Goal: Information Seeking & Learning: Learn about a topic

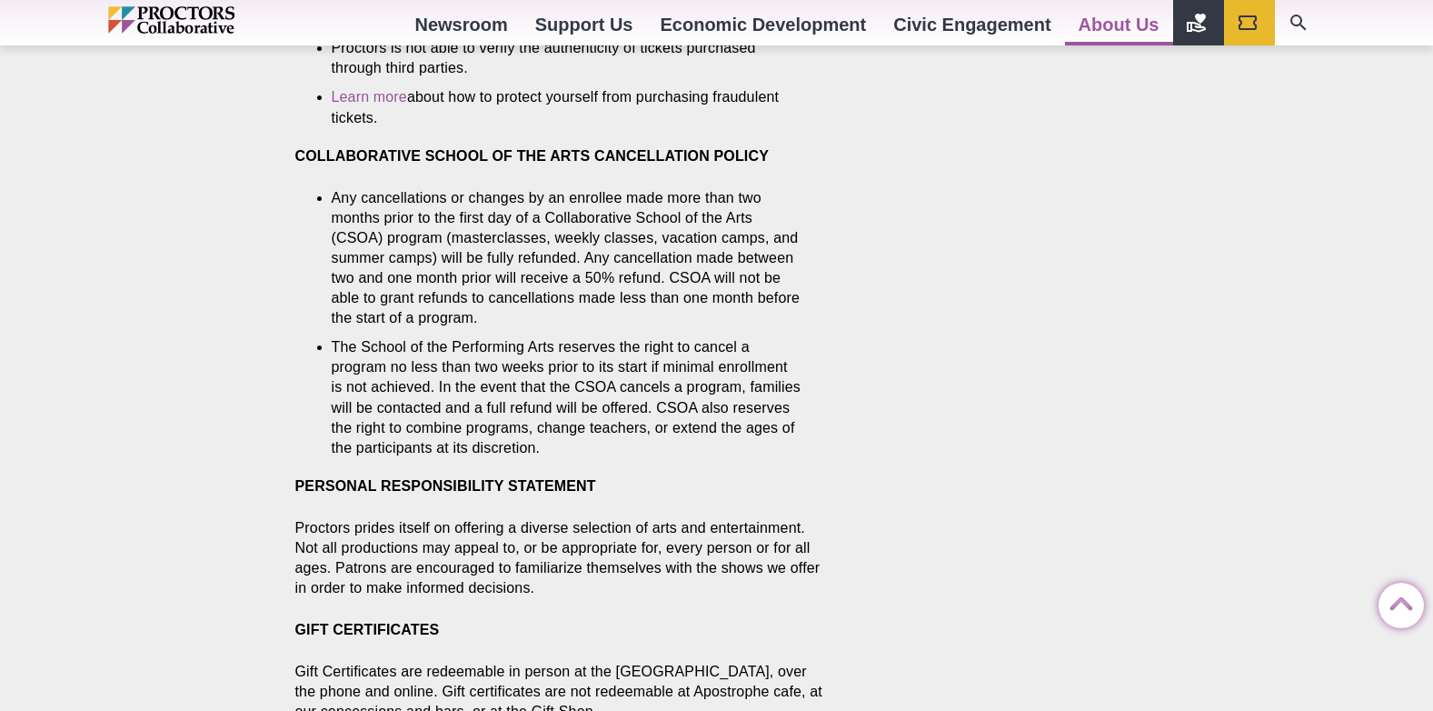
scroll to position [2453, 0]
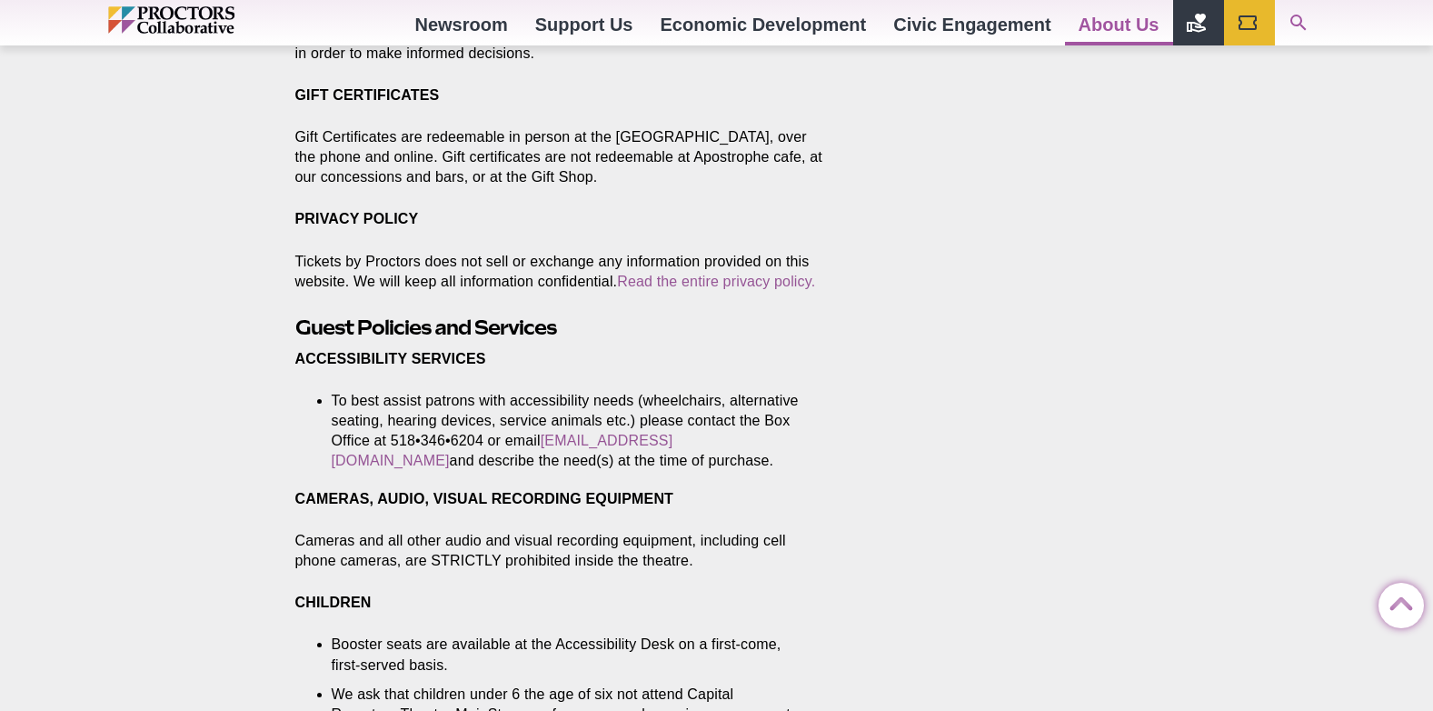
click at [1300, 22] on icon "Search" at bounding box center [1298, 23] width 16 height 16
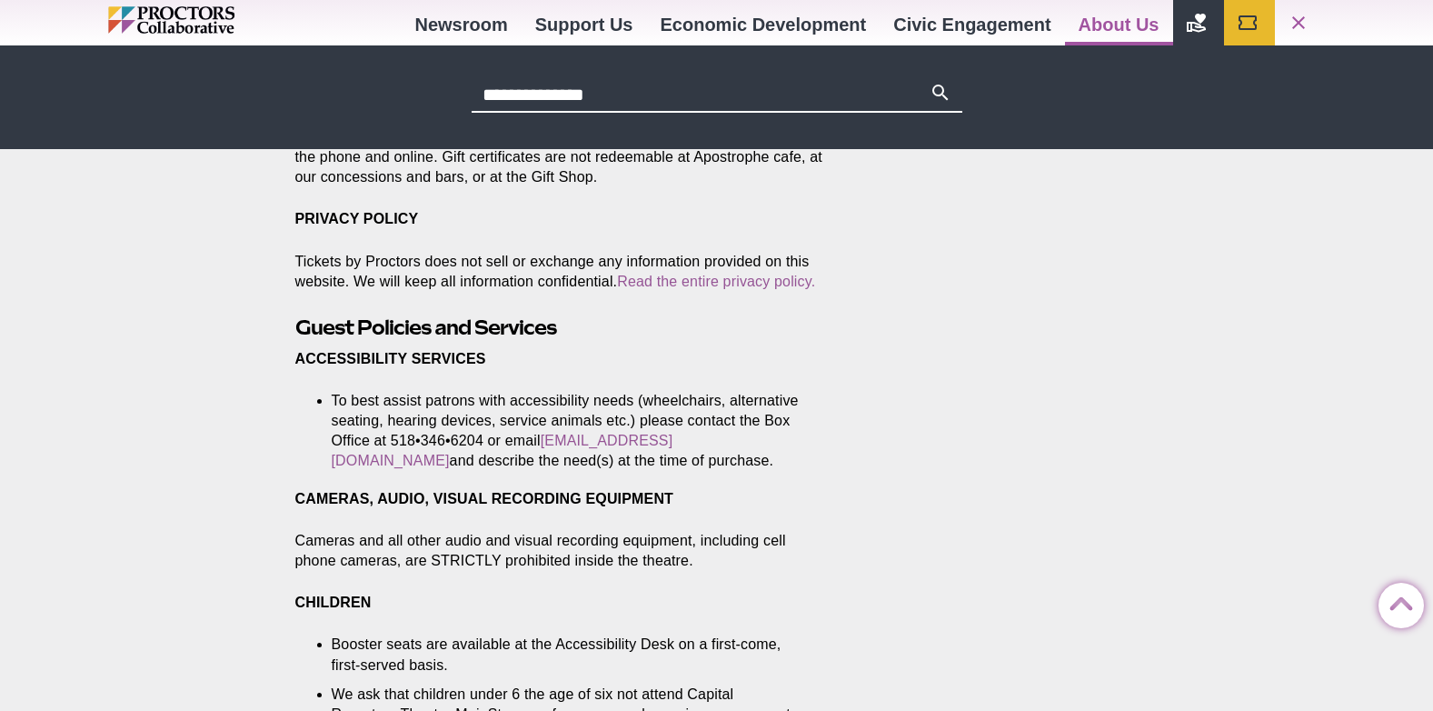
type input "**********"
click at [930, 82] on button "Search" at bounding box center [941, 94] width 22 height 25
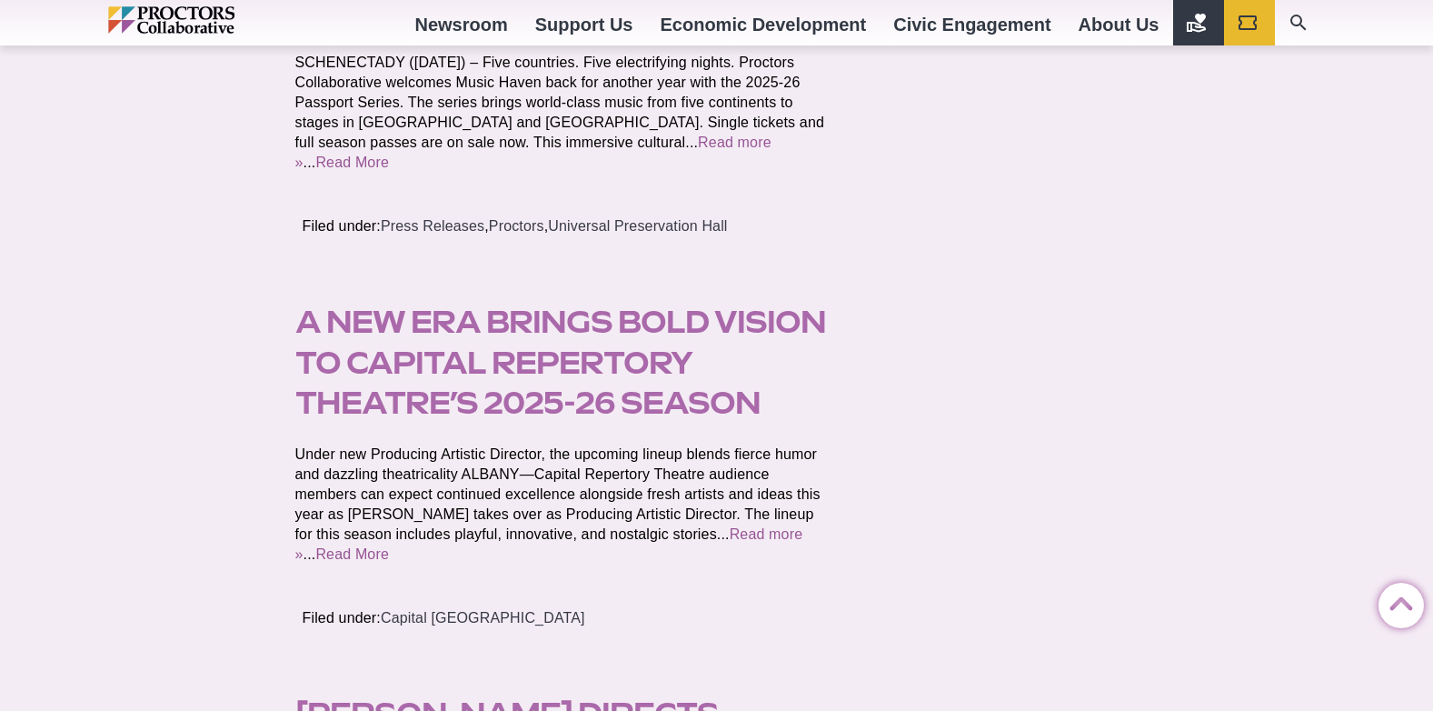
scroll to position [1726, 0]
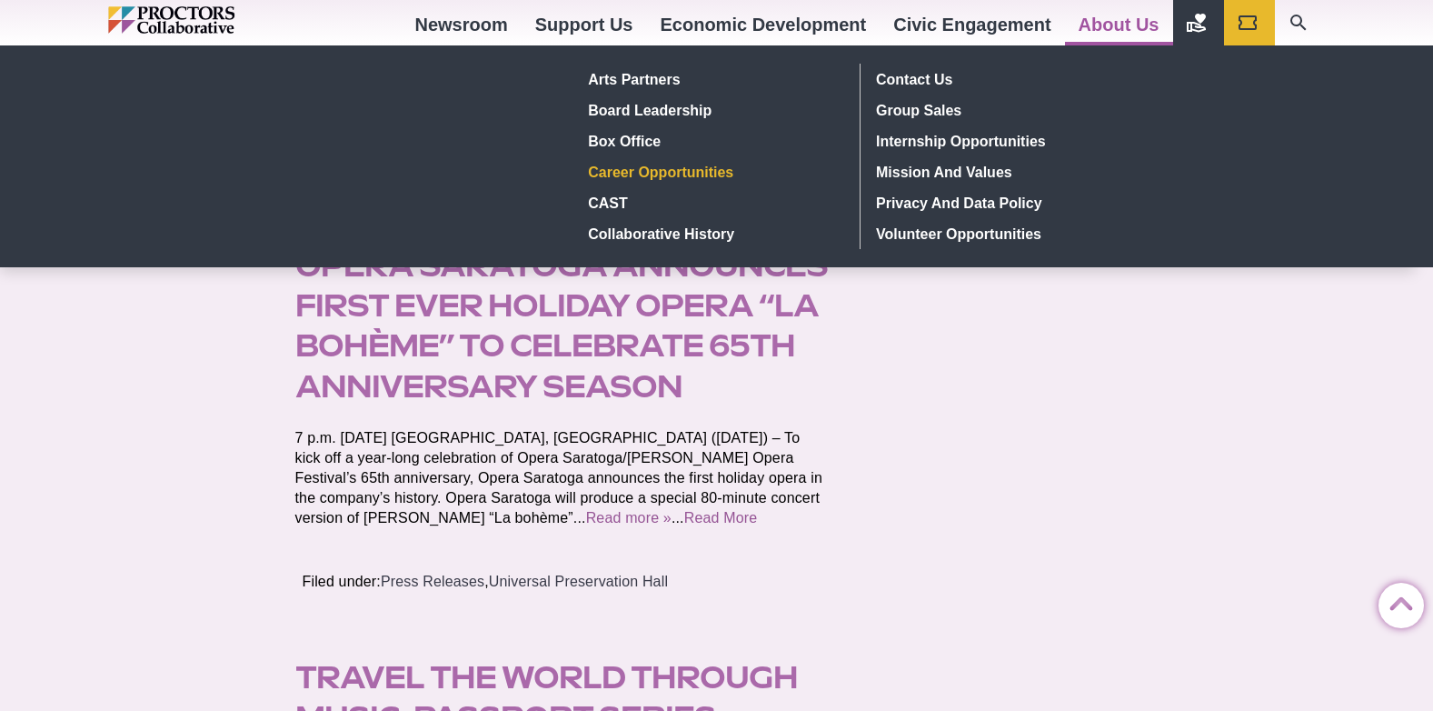
click at [651, 173] on link "Career Opportunities" at bounding box center [714, 171] width 264 height 31
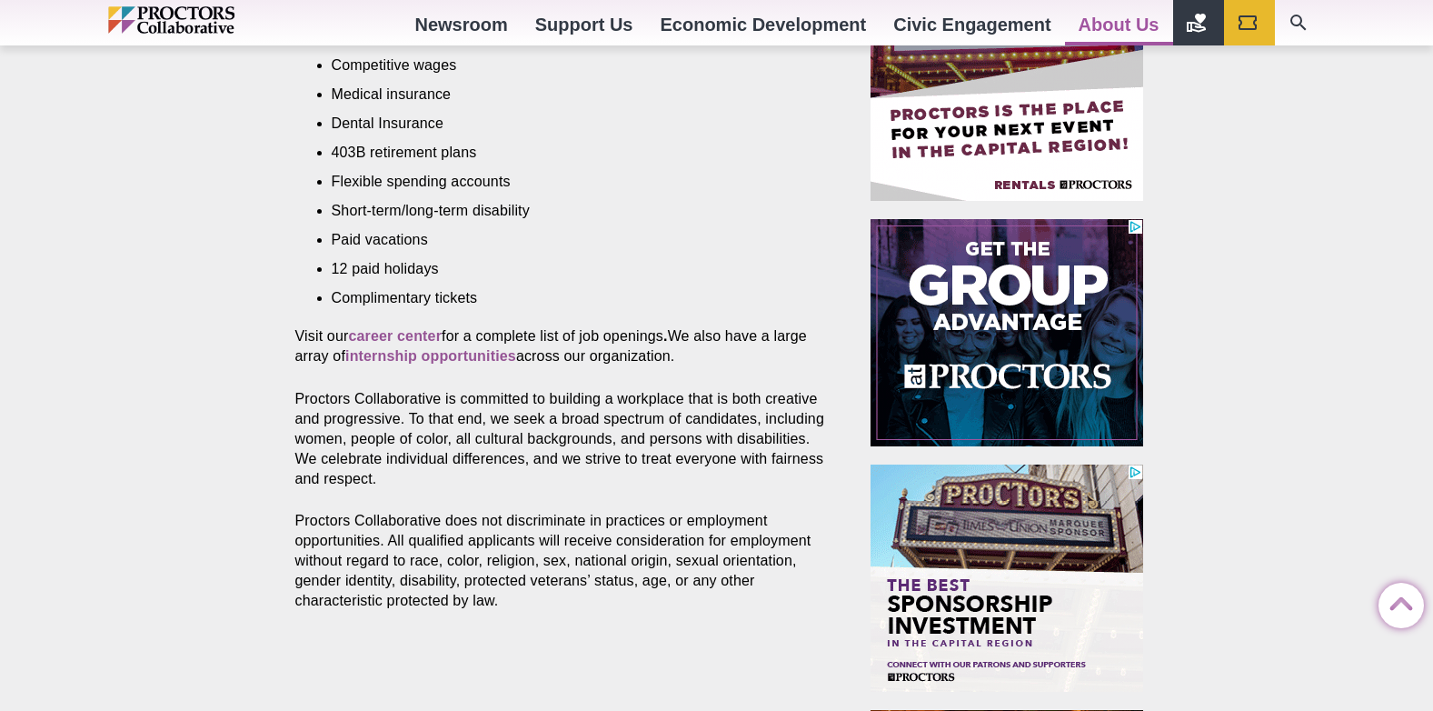
scroll to position [818, 0]
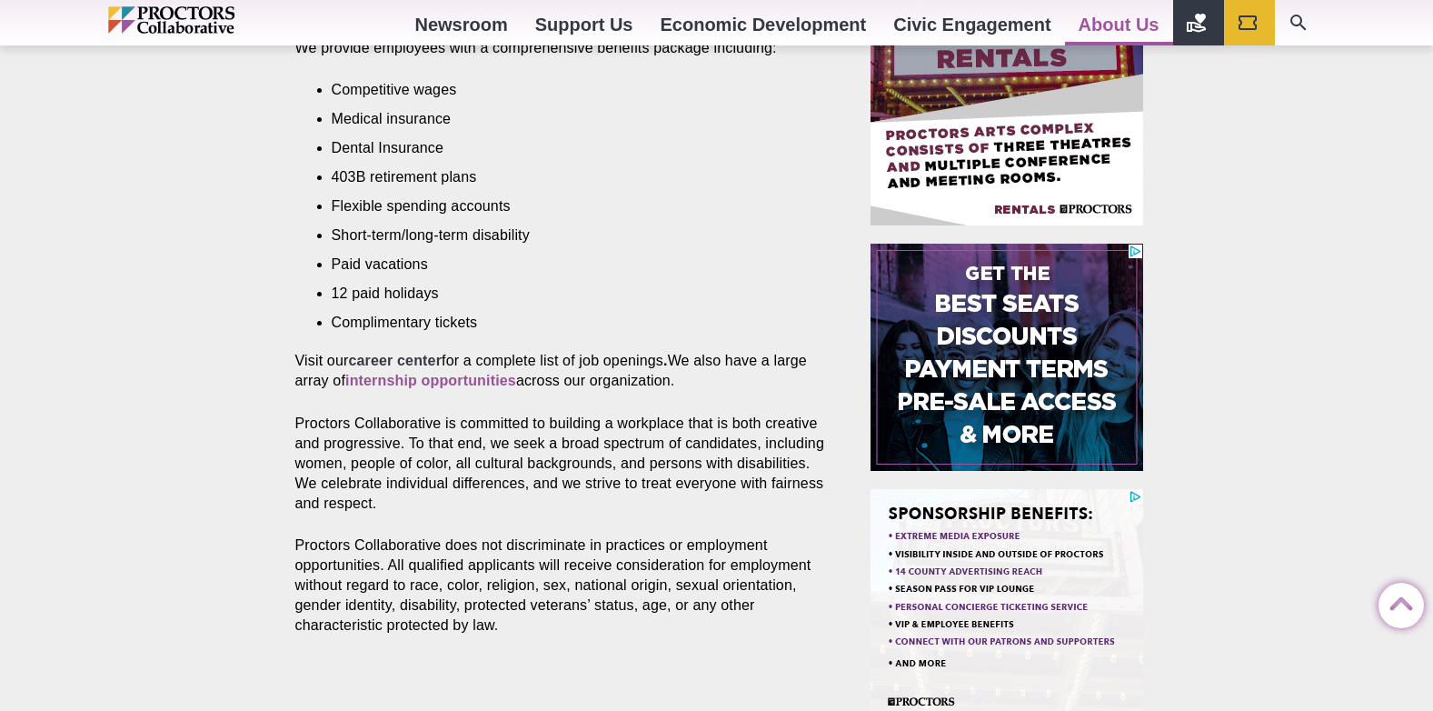
click at [396, 353] on strong "career center" at bounding box center [395, 360] width 94 height 15
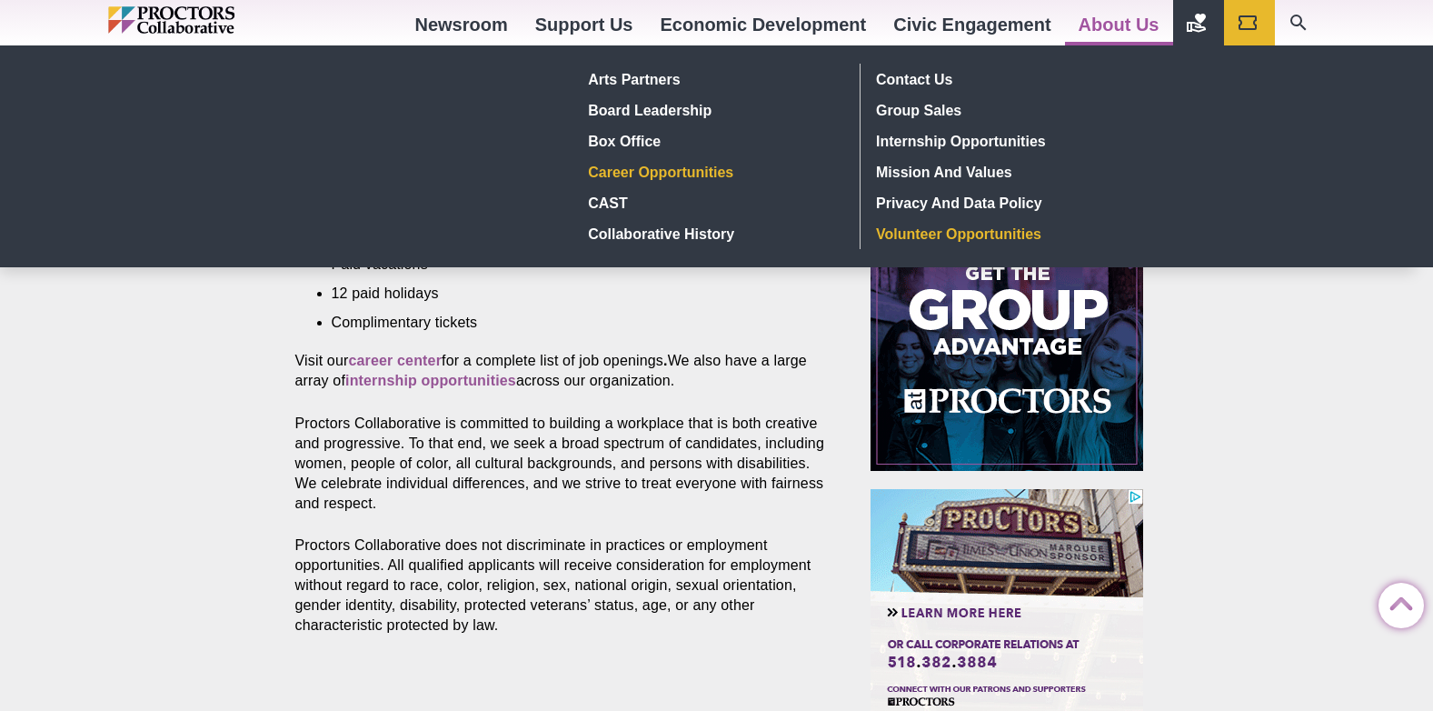
click at [981, 236] on link "Volunteer Opportunities" at bounding box center [1002, 233] width 265 height 31
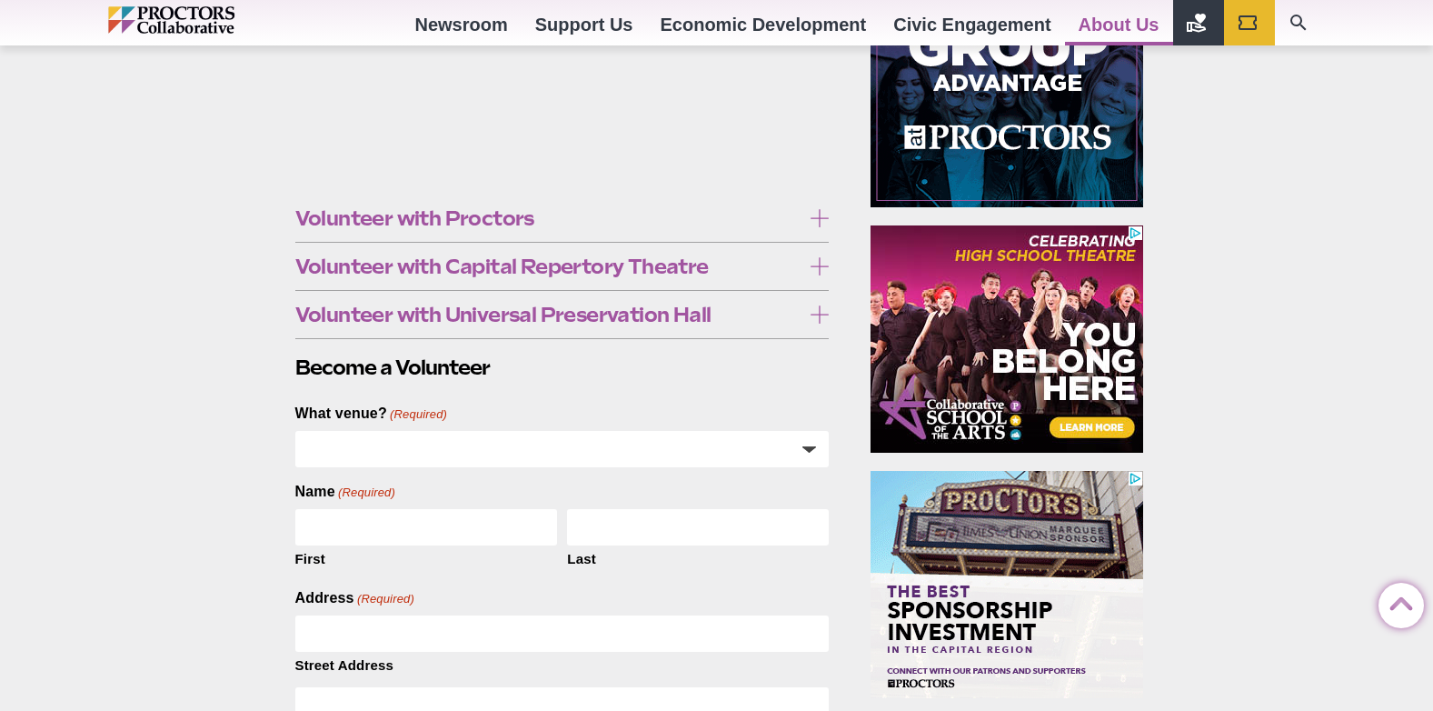
scroll to position [727, 0]
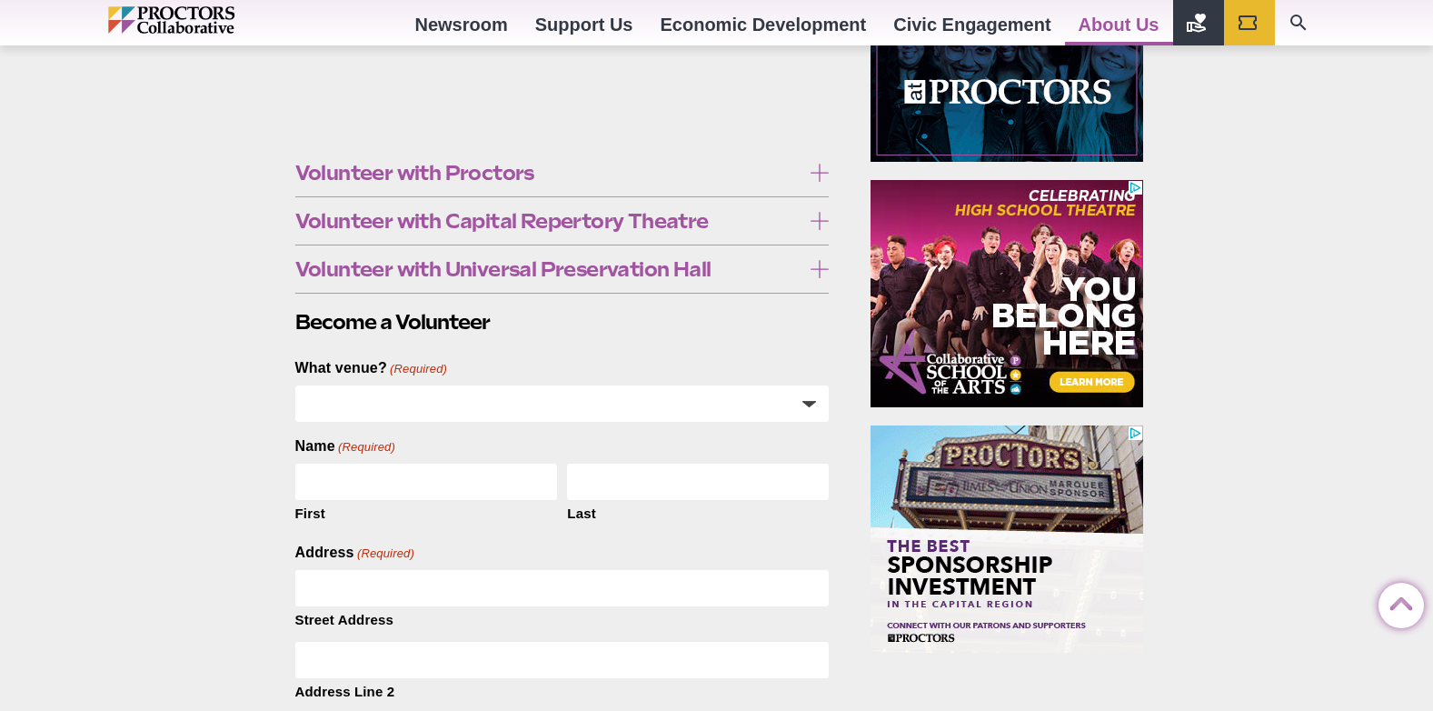
click at [819, 165] on icon at bounding box center [819, 173] width 18 height 18
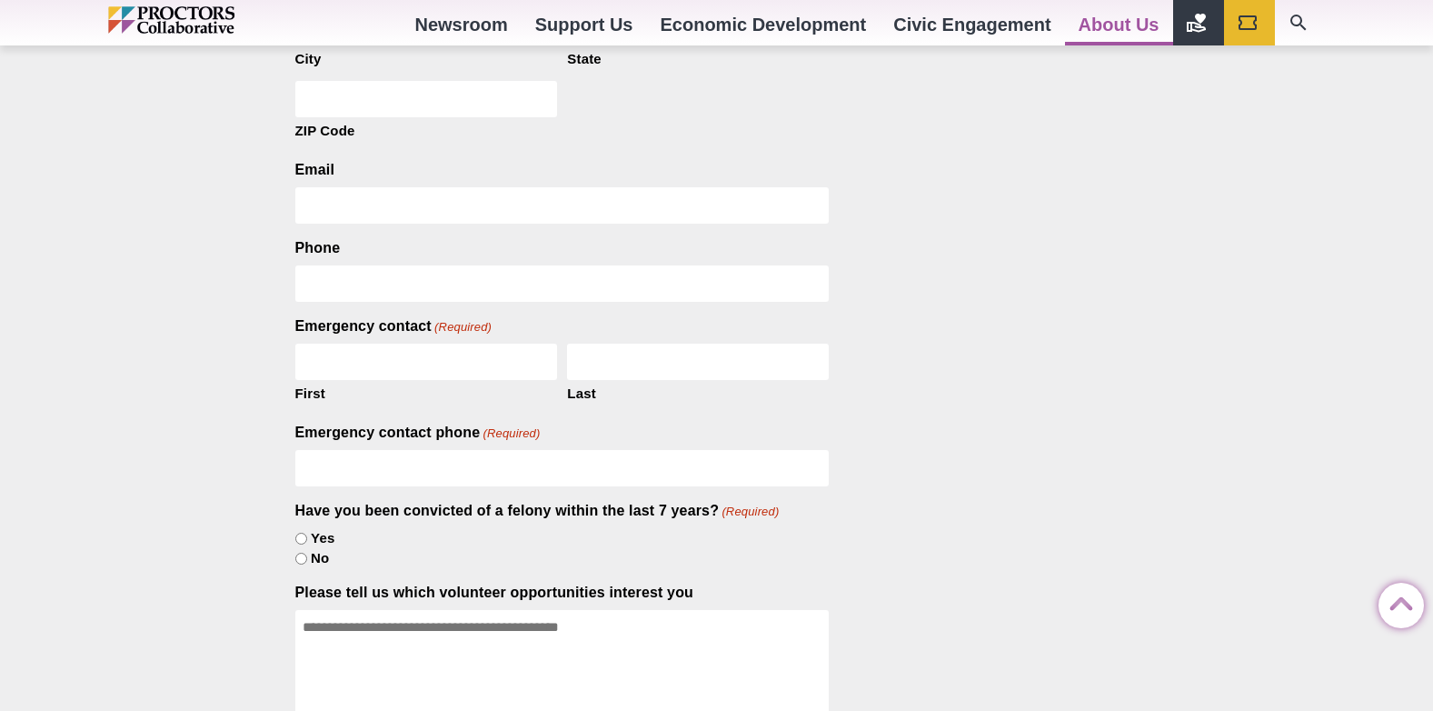
scroll to position [1454, 0]
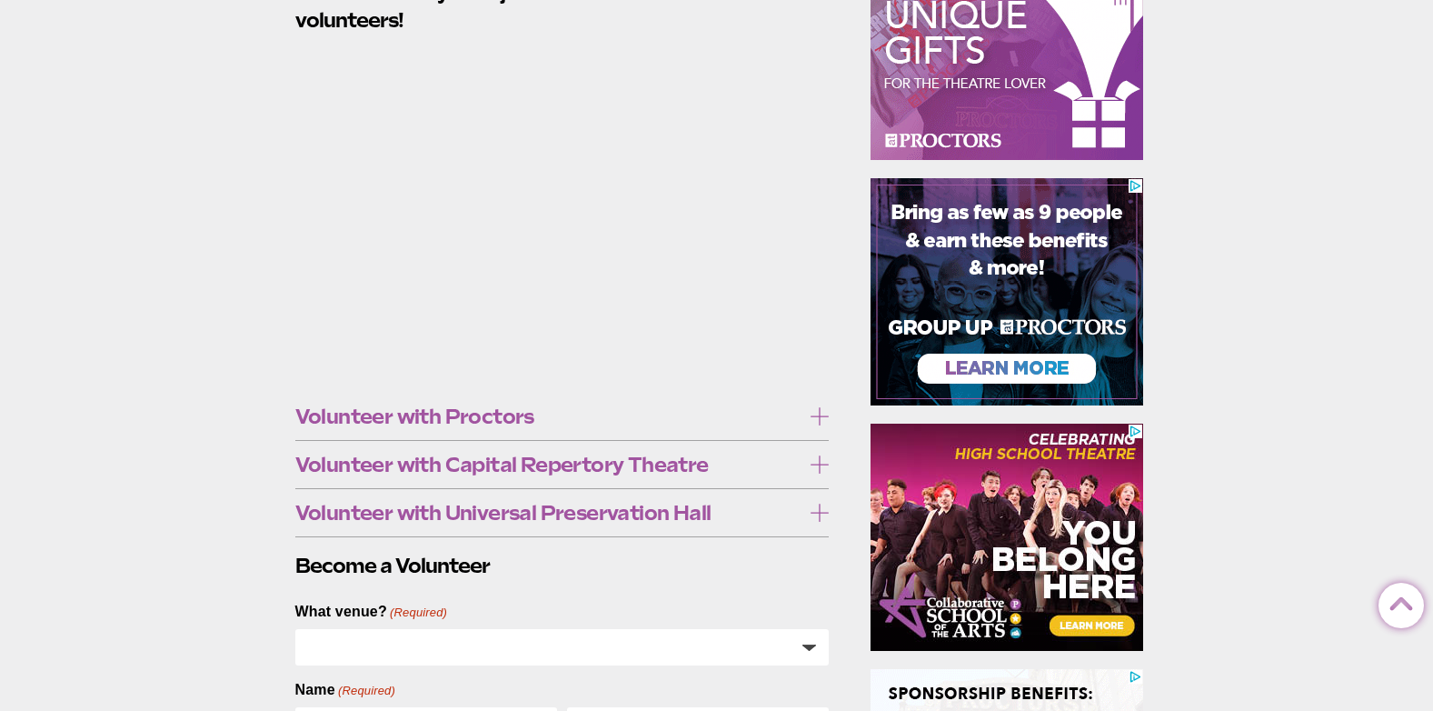
scroll to position [0, 0]
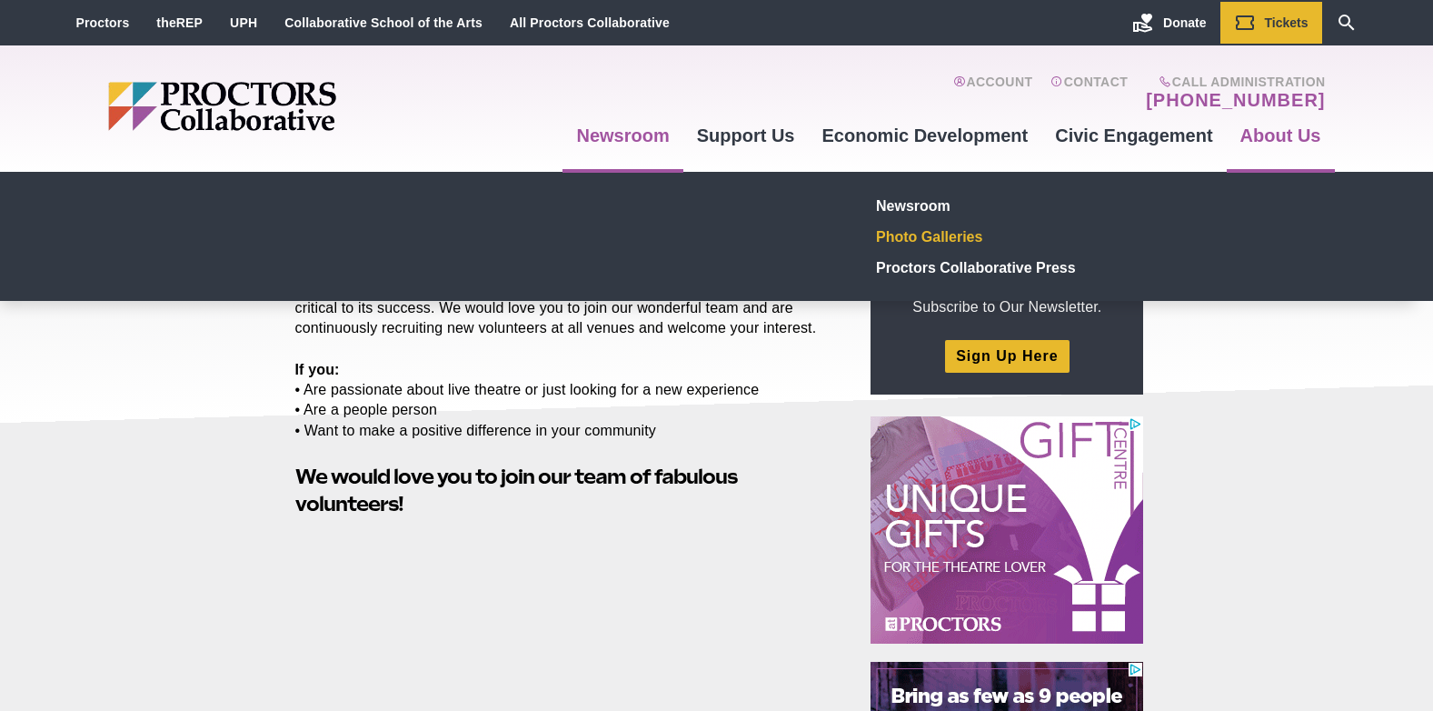
click at [943, 235] on link "Photo Galleries" at bounding box center [1002, 236] width 265 height 31
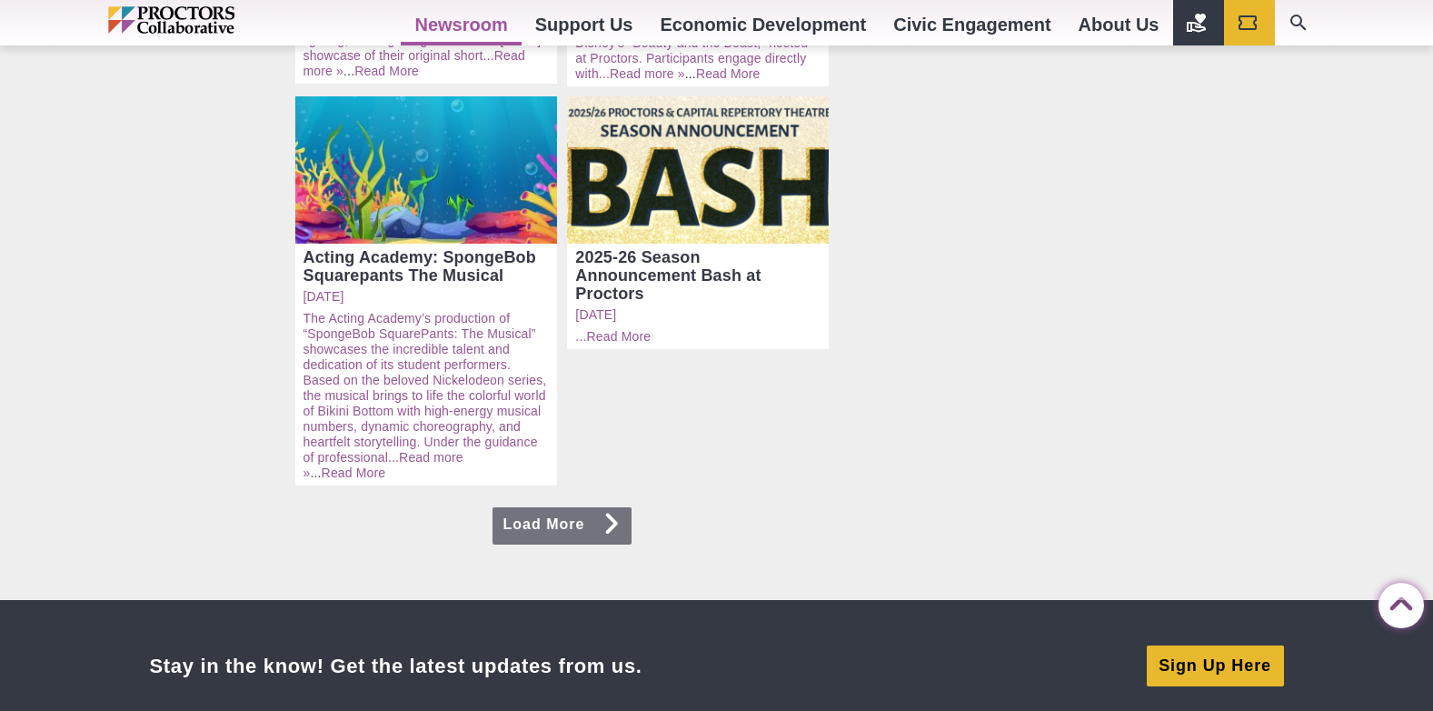
scroll to position [1454, 0]
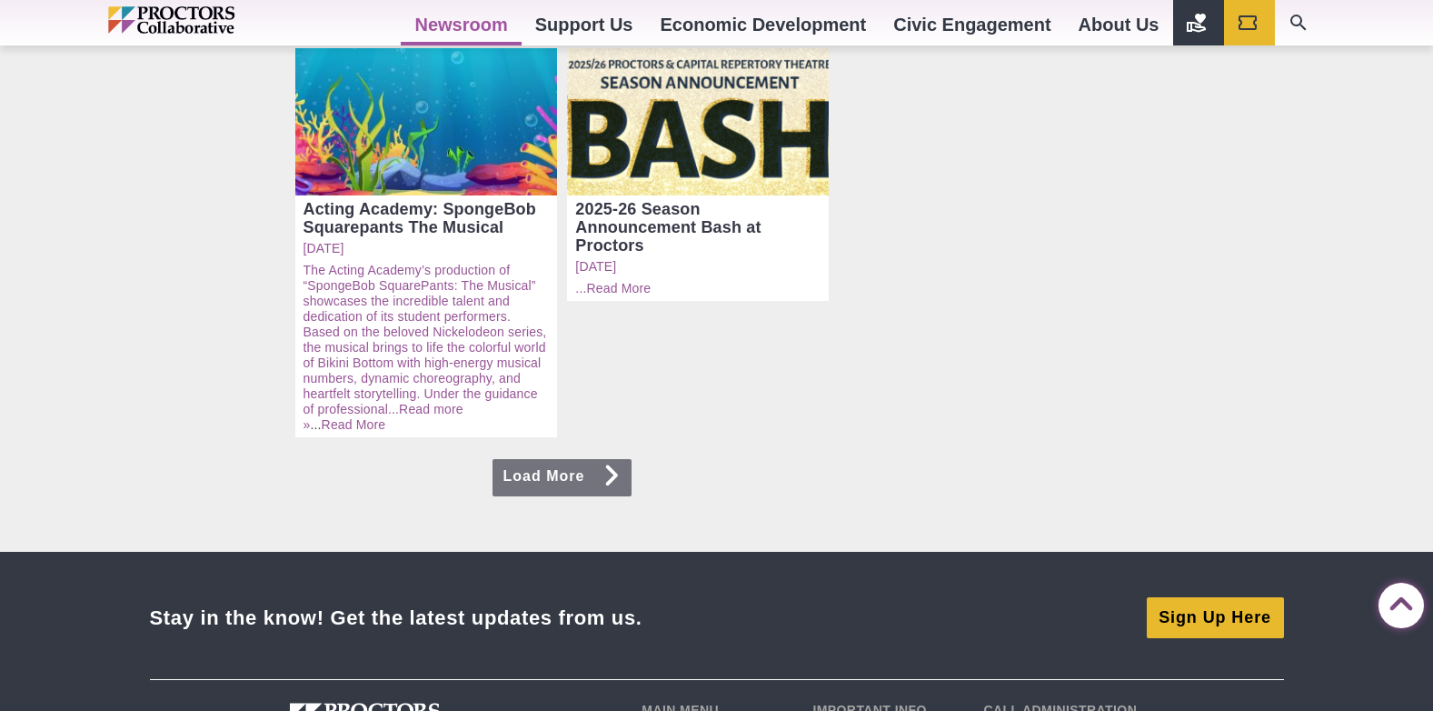
click at [588, 459] on link "Load More" at bounding box center [562, 477] width 140 height 37
